Goal: Information Seeking & Learning: Learn about a topic

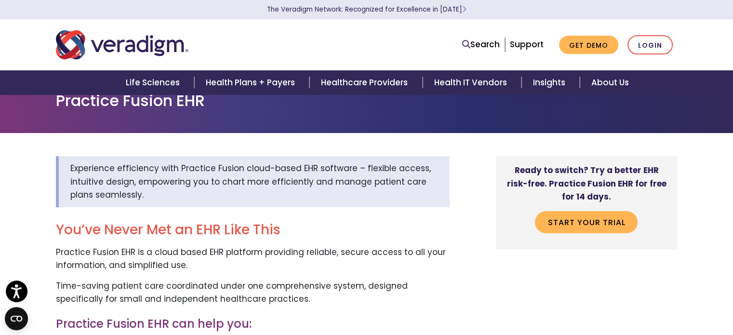
scroll to position [19, 0]
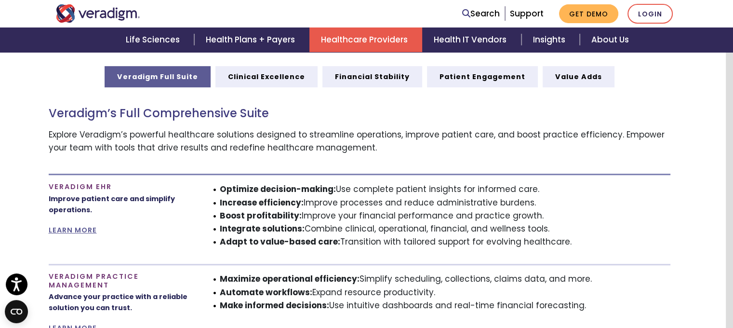
scroll to position [520, 7]
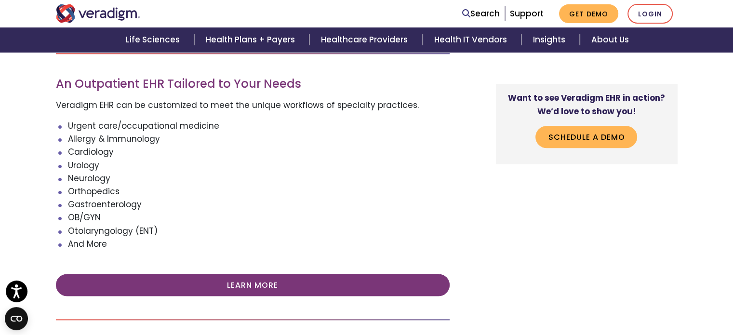
scroll to position [1132, 0]
click at [278, 183] on li "Neurology" at bounding box center [259, 179] width 382 height 13
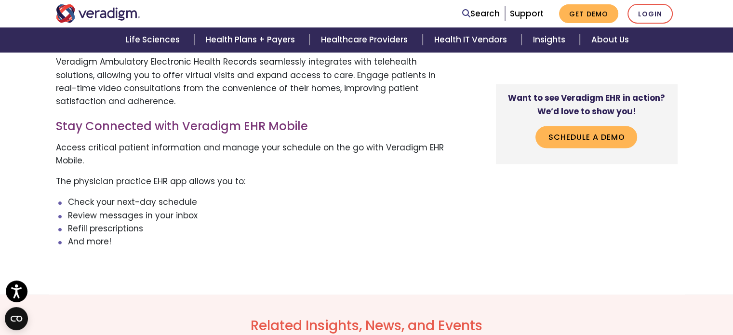
scroll to position [1461, 0]
drag, startPoint x: 562, startPoint y: 99, endPoint x: 619, endPoint y: 94, distance: 57.1
click at [619, 94] on strong "Want to see Veradigm EHR in action? We’d love to show you!" at bounding box center [586, 105] width 157 height 25
copy strong "Veradigm EHR"
